Goal: Information Seeking & Learning: Learn about a topic

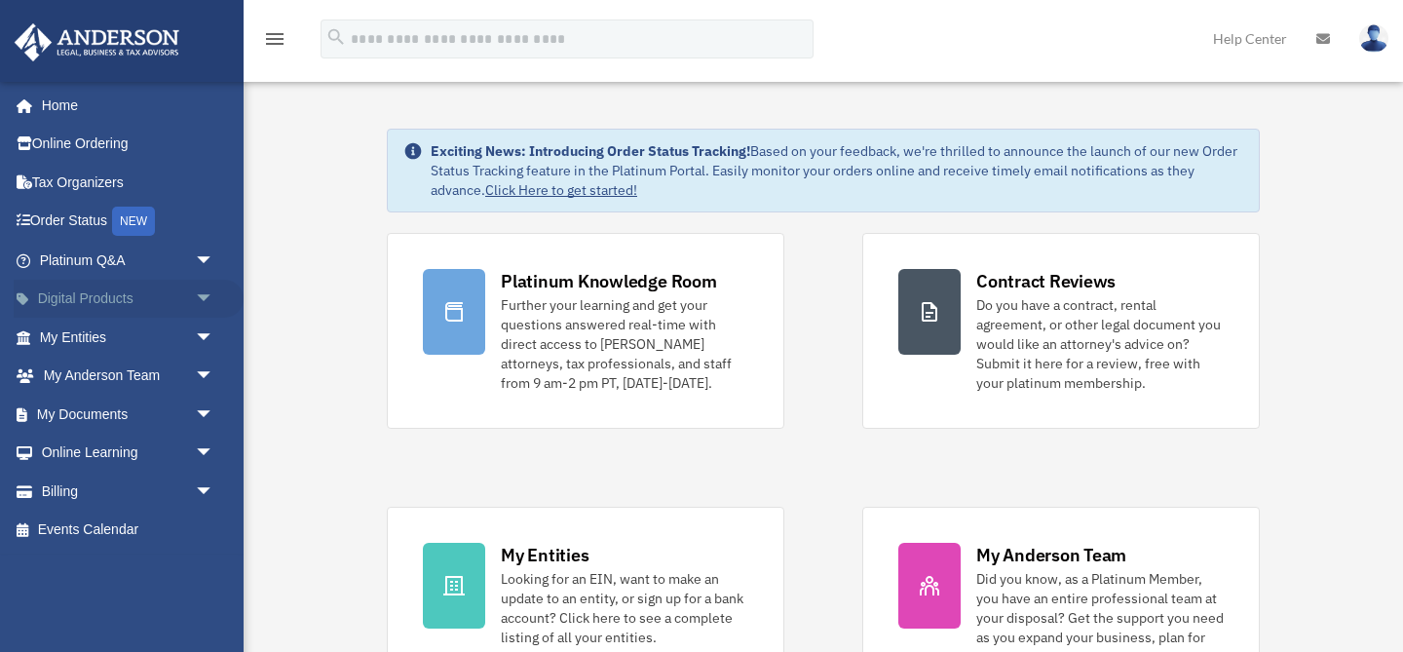
click at [212, 308] on span "arrow_drop_down" at bounding box center [214, 300] width 39 height 40
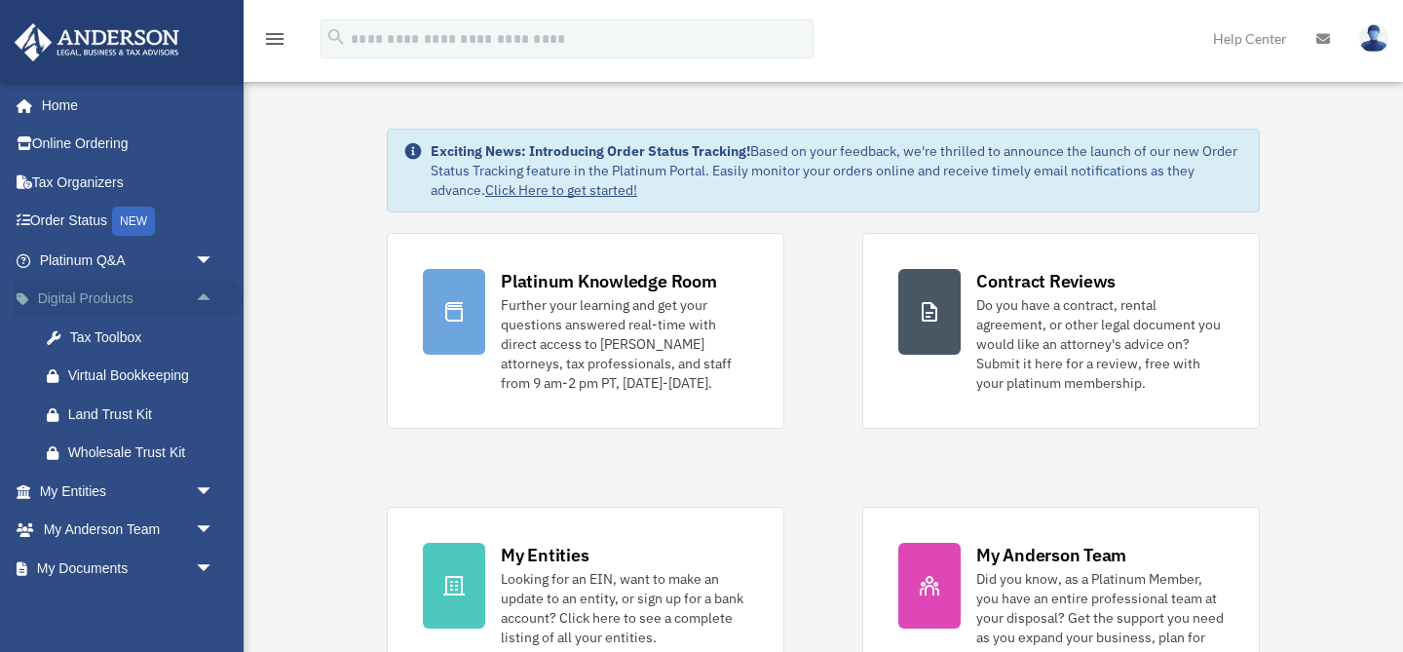
click at [212, 307] on span "arrow_drop_up" at bounding box center [214, 300] width 39 height 40
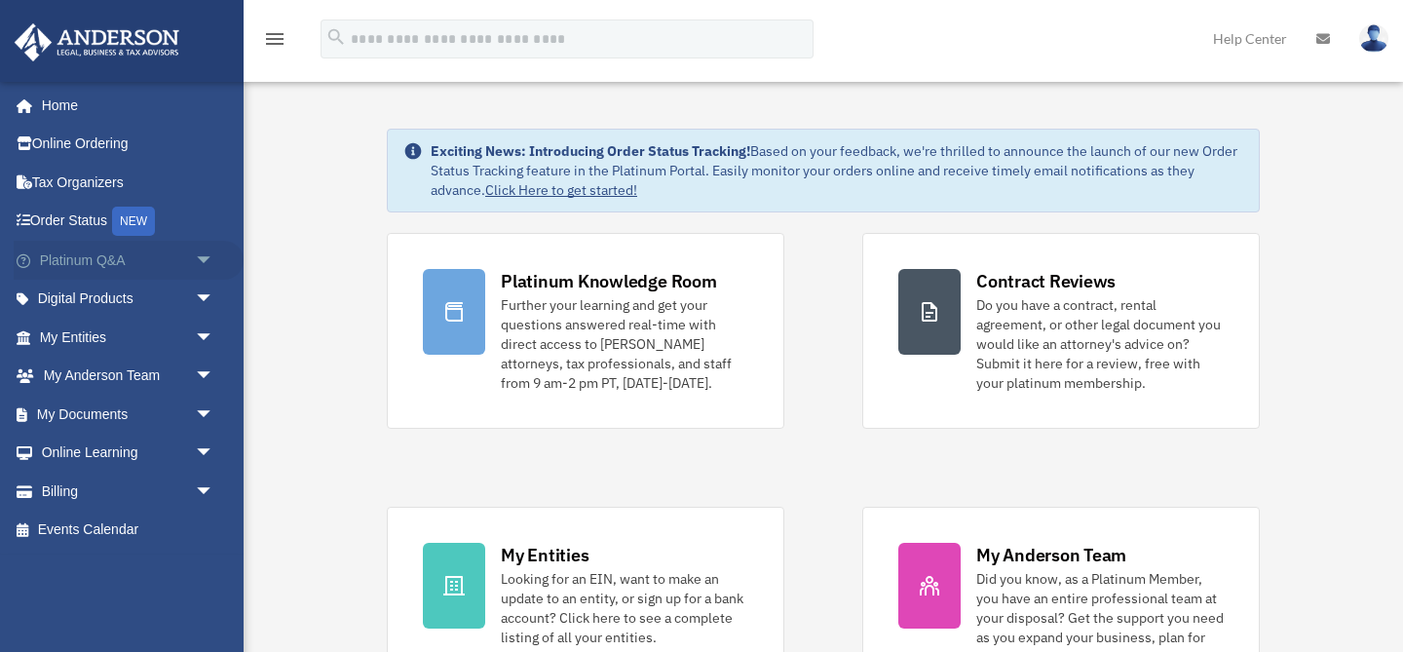
click at [204, 255] on span "arrow_drop_down" at bounding box center [214, 261] width 39 height 40
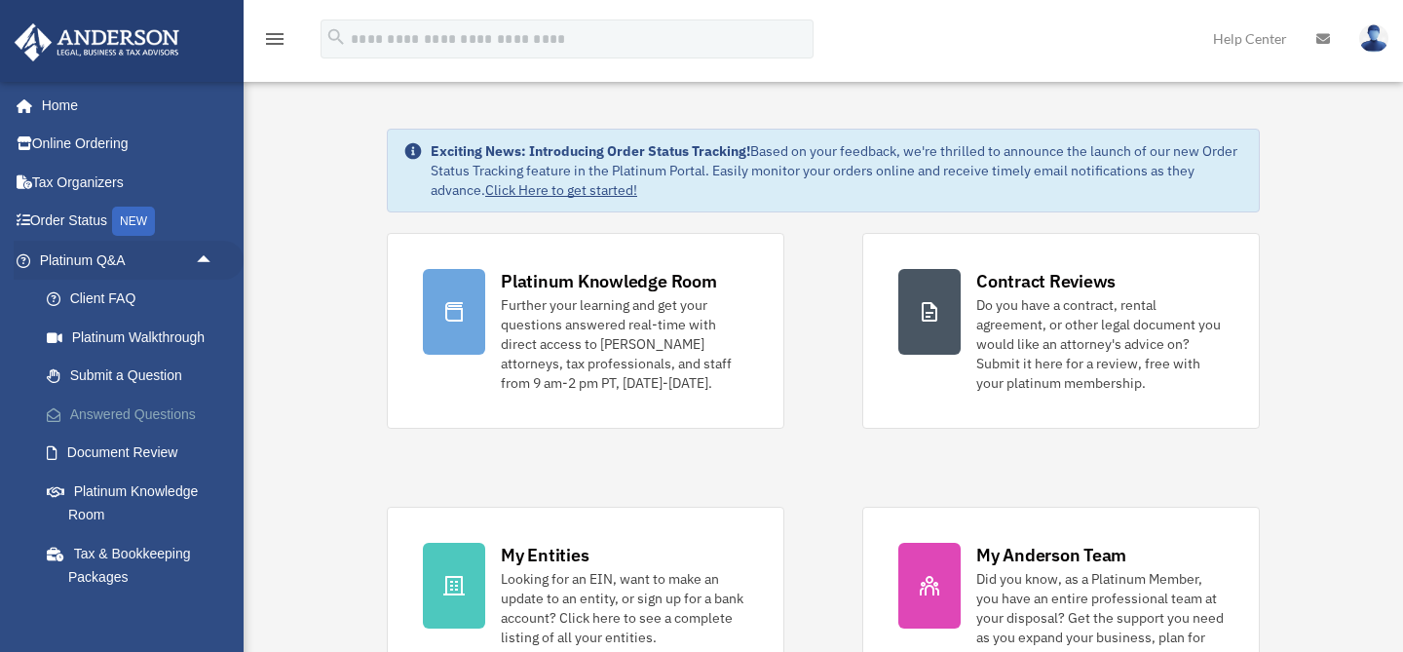
click at [140, 412] on link "Answered Questions" at bounding box center [135, 414] width 216 height 39
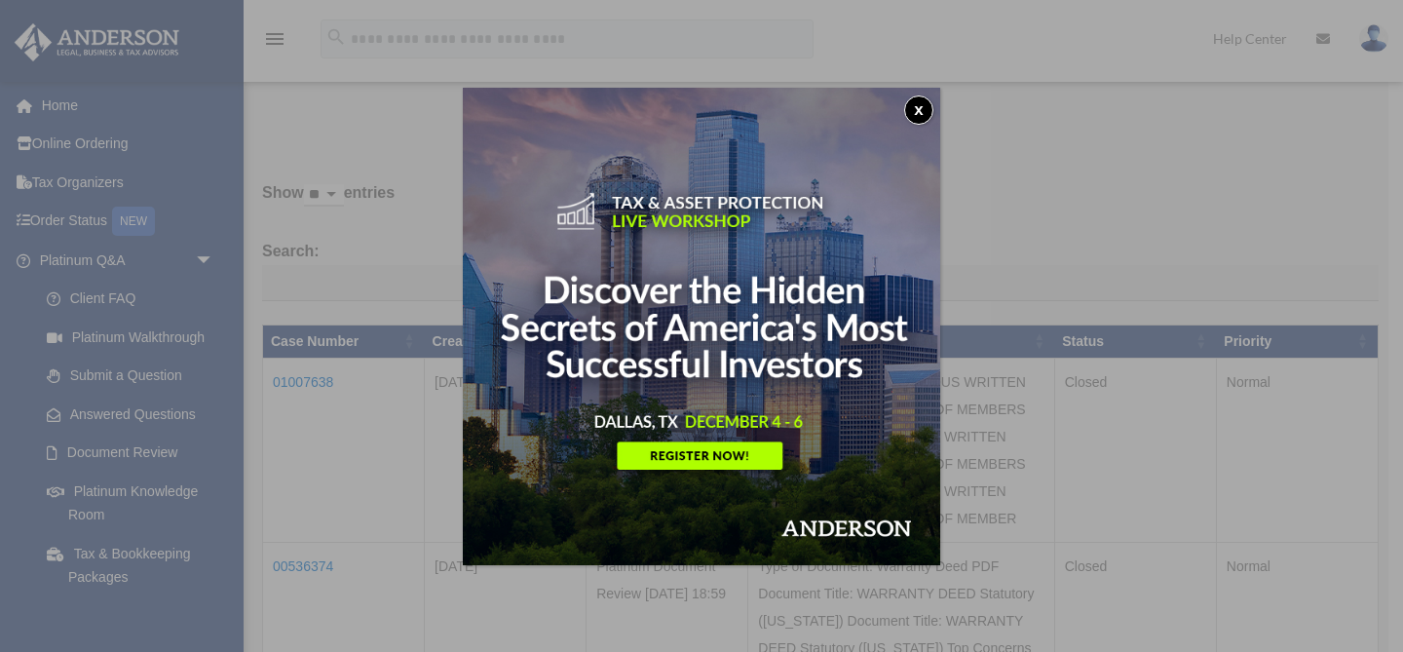
click at [923, 114] on button "x" at bounding box center [918, 109] width 29 height 29
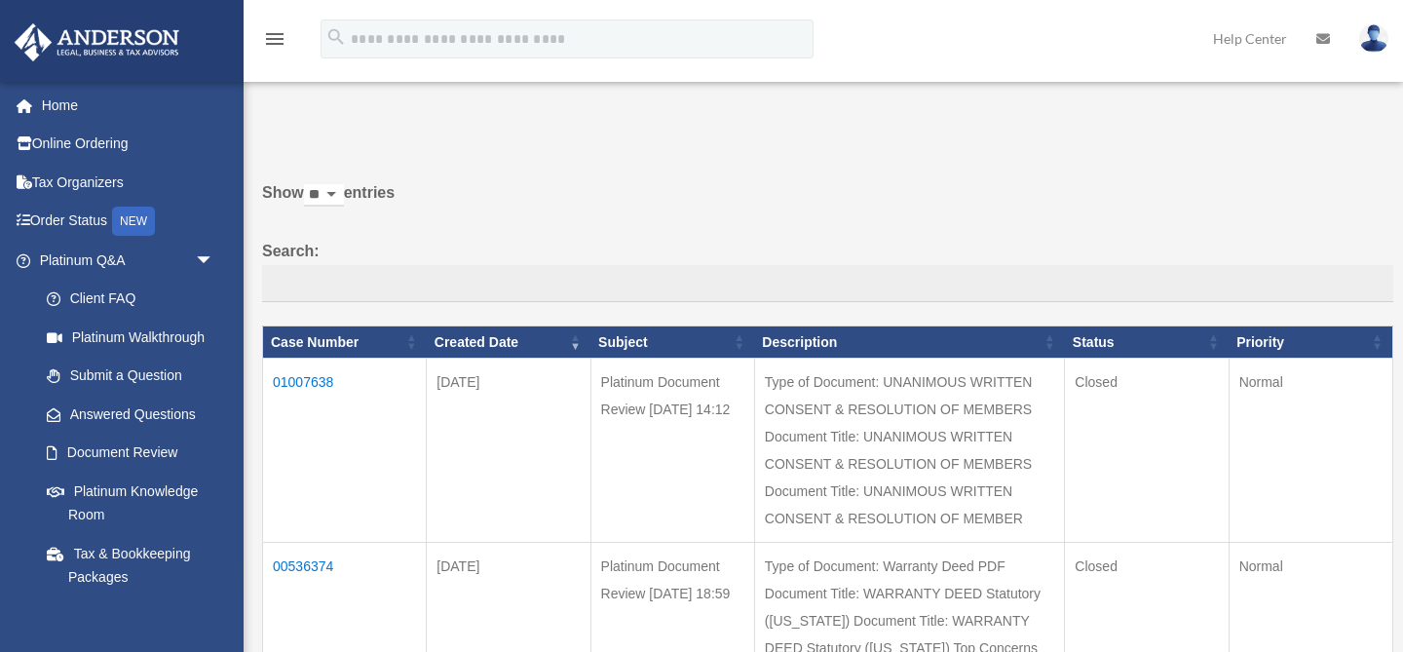
click at [323, 377] on td "01007638" at bounding box center [345, 450] width 164 height 184
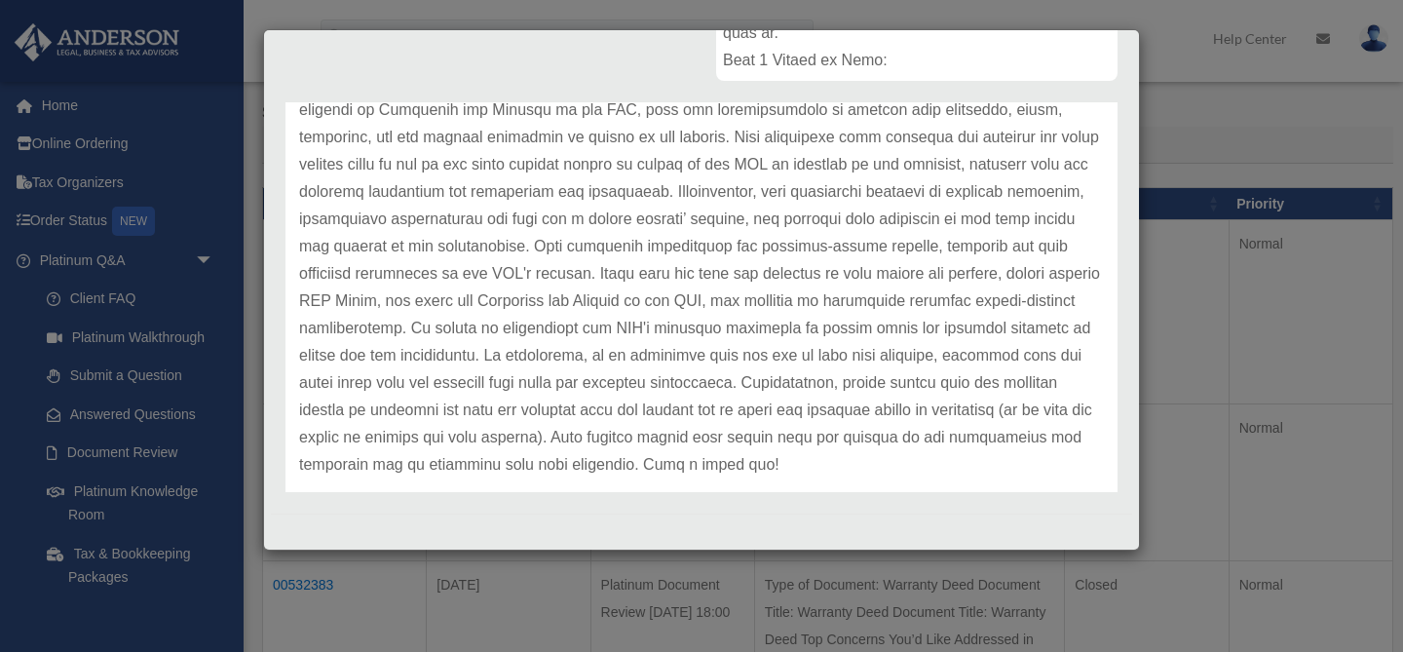
scroll to position [203, 0]
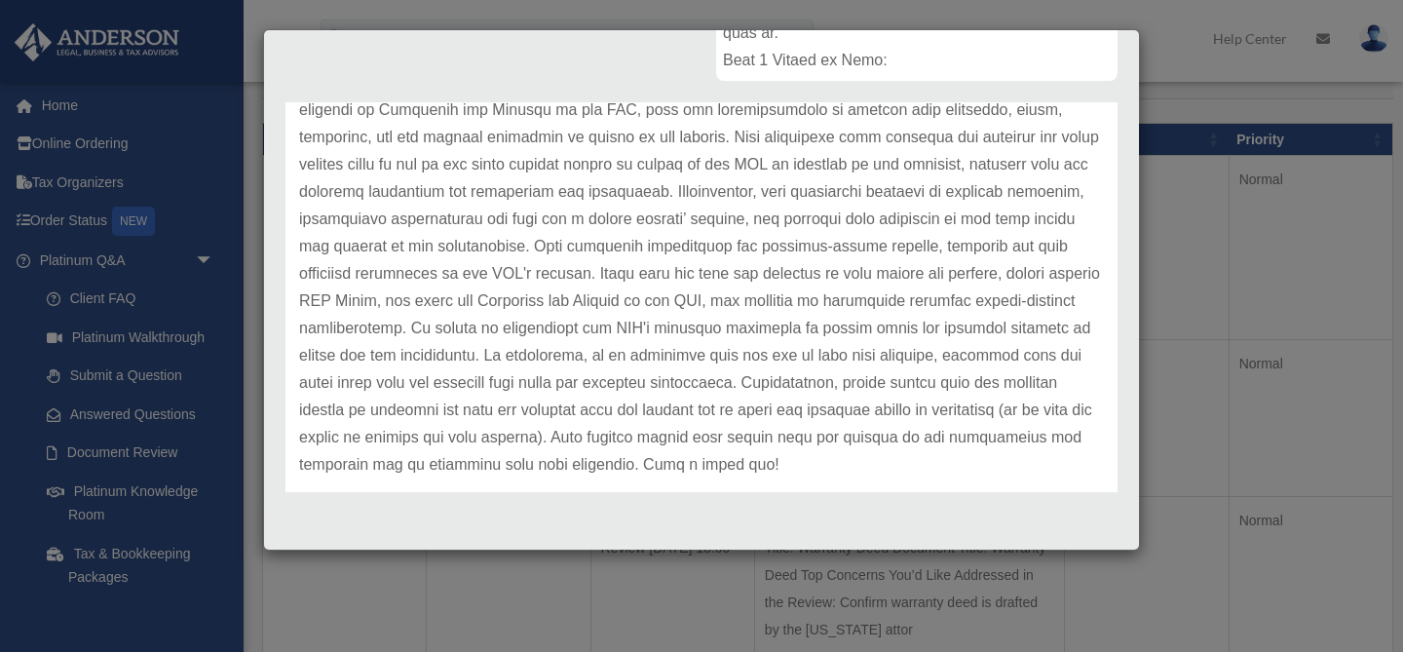
click at [1167, 56] on div "Case Detail × Platinum Document Review 06/13/2025 14:12 Case Number 01007638 Cr…" at bounding box center [701, 326] width 1403 height 652
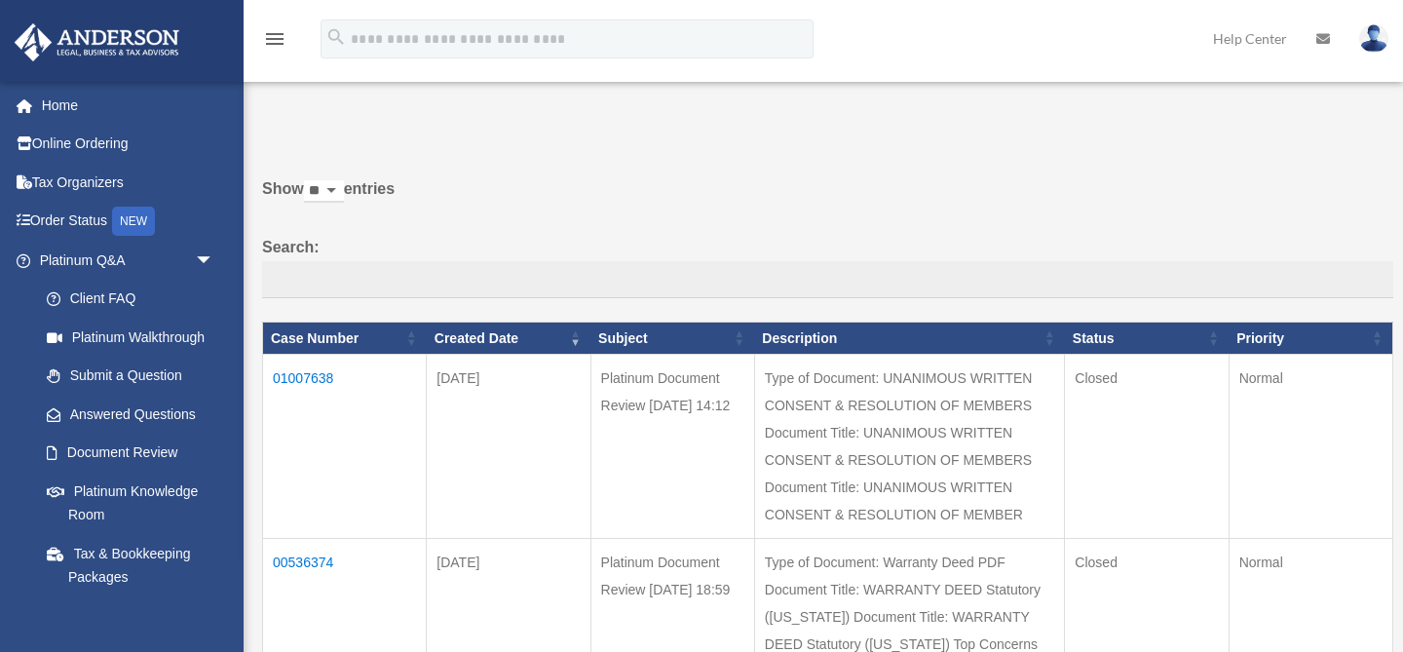
scroll to position [0, 0]
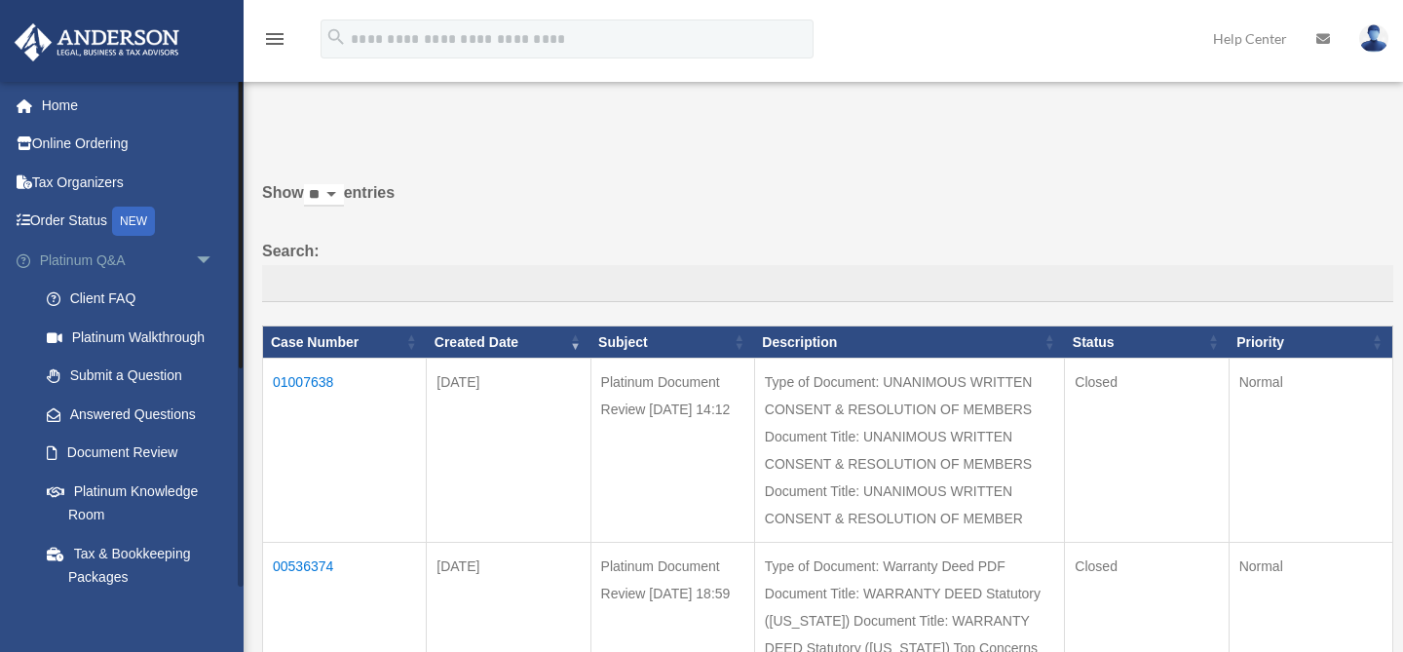
click at [212, 260] on span "arrow_drop_down" at bounding box center [214, 261] width 39 height 40
